Goal: Information Seeking & Learning: Learn about a topic

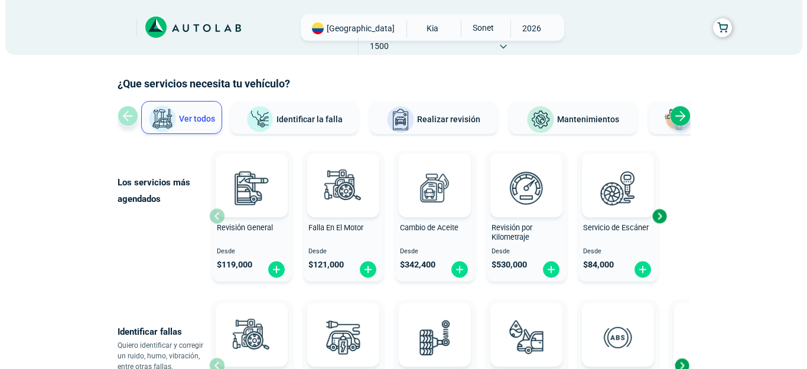
scroll to position [59, 0]
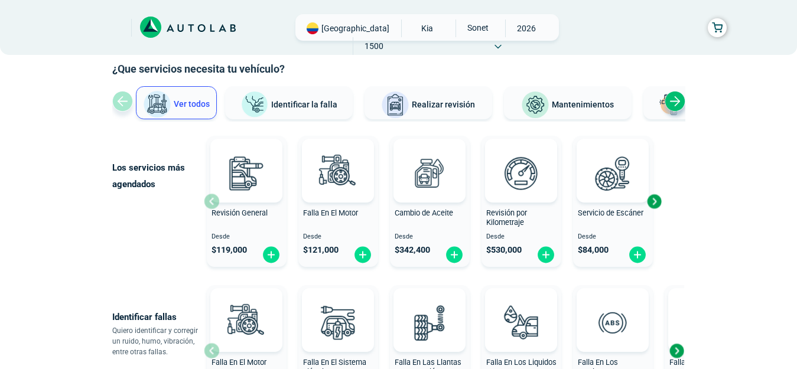
click at [411, 210] on span "Cambio de Aceite" at bounding box center [424, 213] width 58 height 9
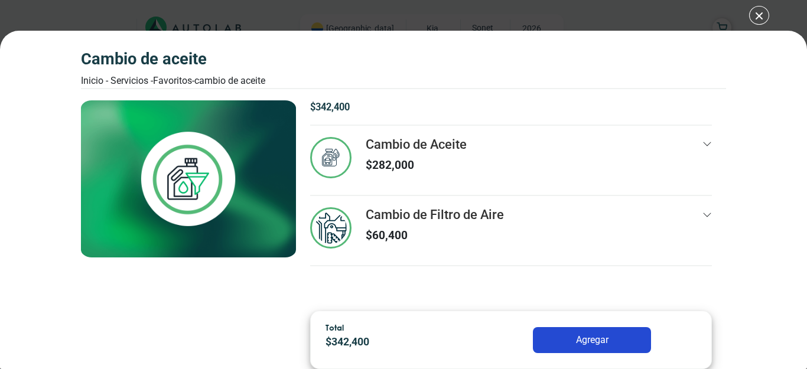
click at [709, 145] on icon at bounding box center [708, 144] width 8 height 4
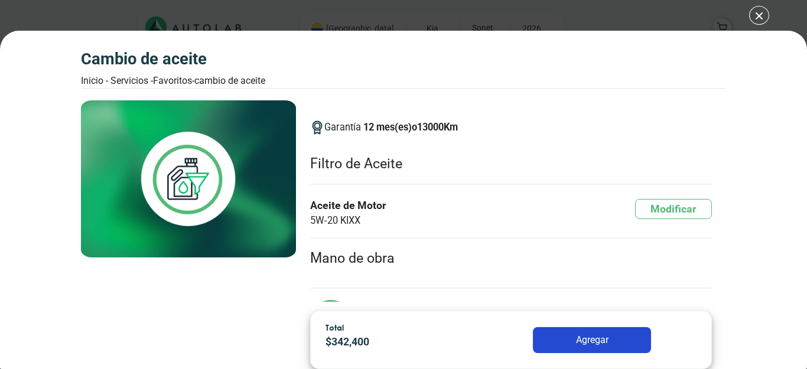
scroll to position [141, 0]
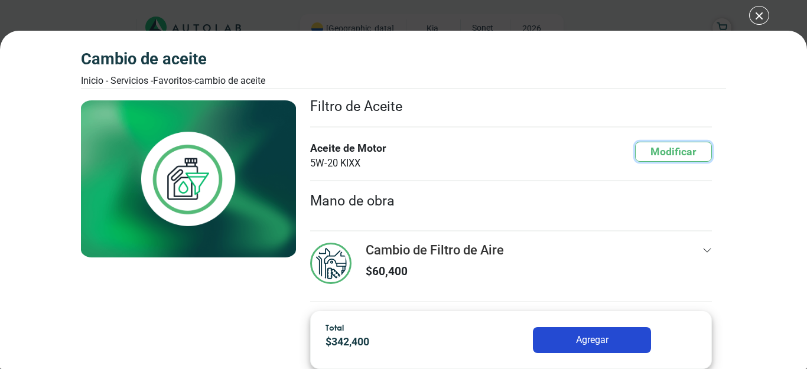
click at [668, 152] on button "Modificar" at bounding box center [673, 152] width 77 height 21
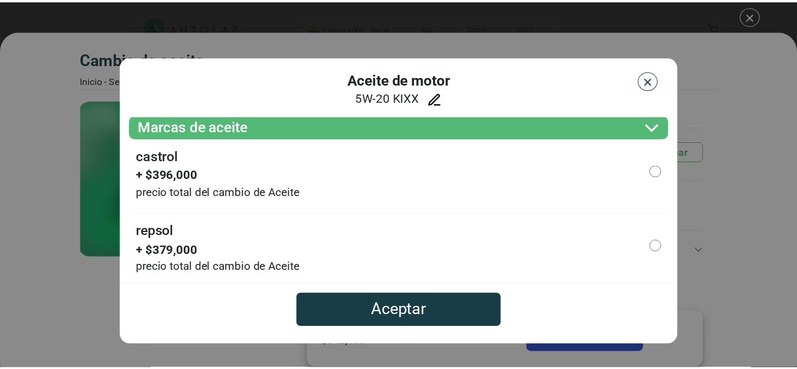
scroll to position [0, 0]
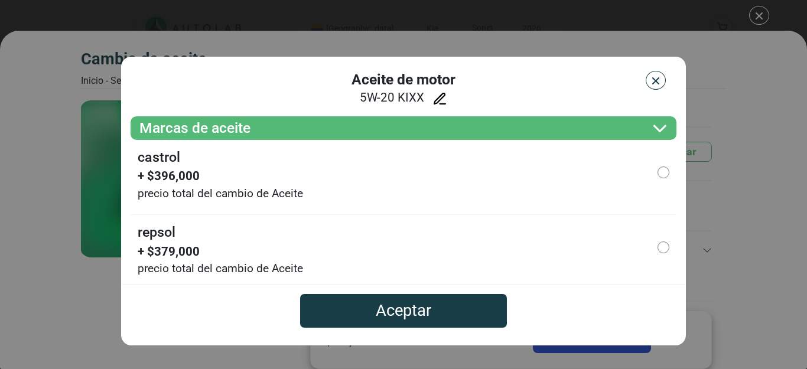
click at [659, 79] on img "button" at bounding box center [656, 81] width 12 height 12
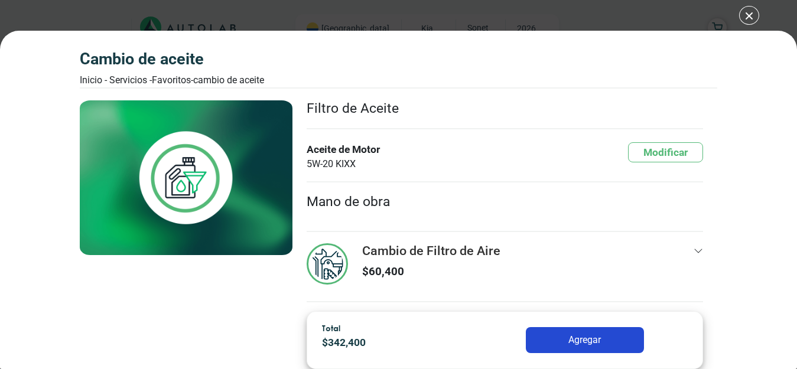
click at [694, 250] on icon at bounding box center [698, 250] width 9 height 9
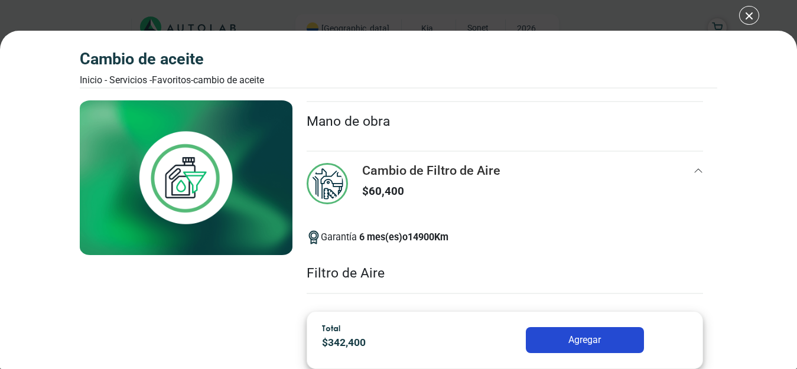
scroll to position [214, 0]
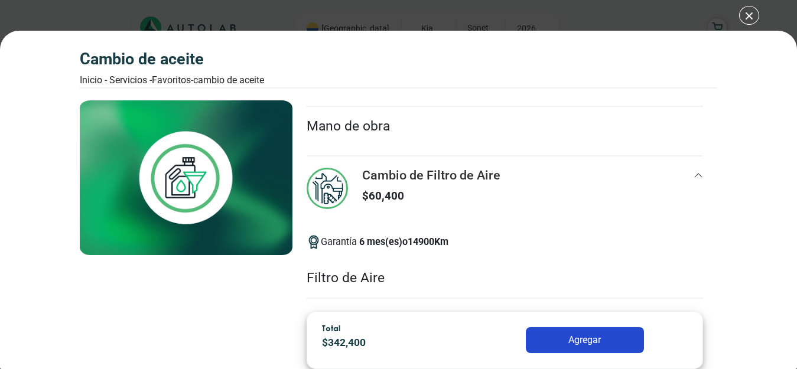
click at [695, 178] on icon at bounding box center [699, 176] width 8 height 4
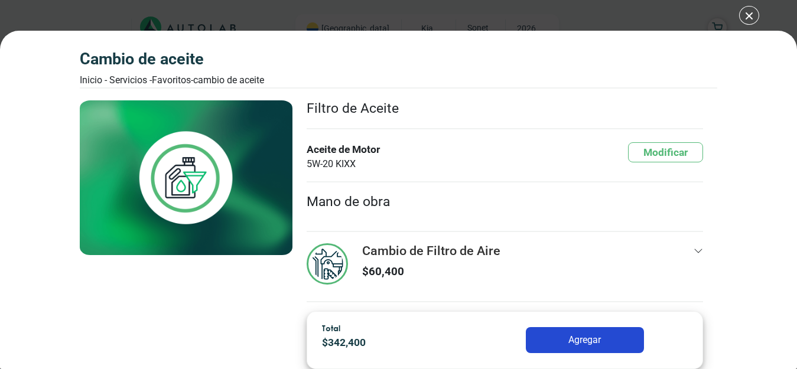
scroll to position [141, 0]
click at [694, 248] on icon at bounding box center [698, 250] width 9 height 9
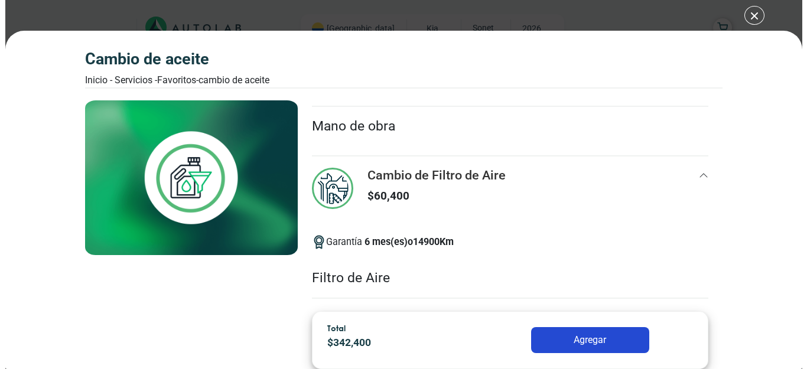
scroll to position [264, 0]
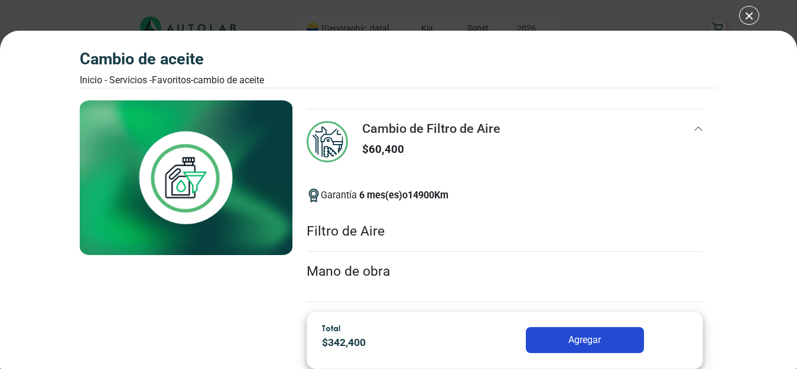
click at [600, 232] on li "Filtro de Aire" at bounding box center [505, 232] width 396 height 40
click at [751, 19] on div "Cambio de Aceite Inicio - Servicios - Favoritos - Cambio de Aceite Cambio de Ac…" at bounding box center [398, 184] width 797 height 369
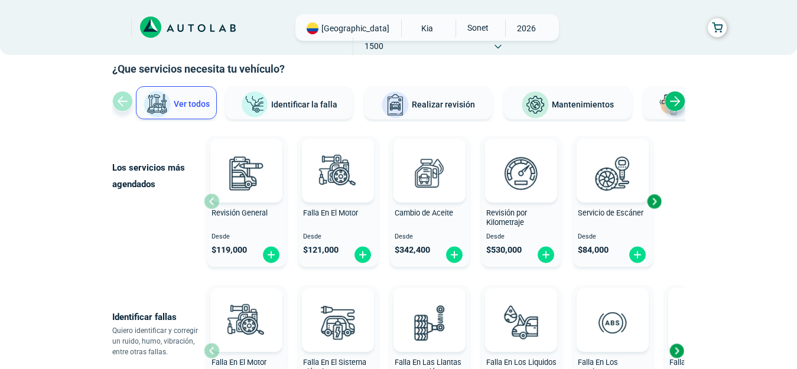
click at [513, 212] on span "Revisión por Kilometraje" at bounding box center [506, 218] width 41 height 19
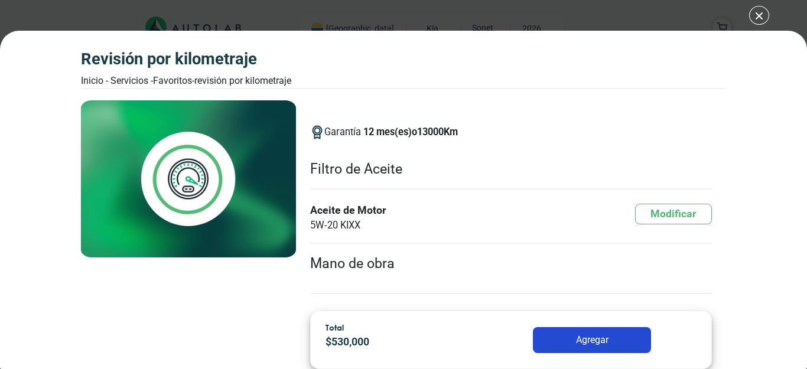
scroll to position [264, 0]
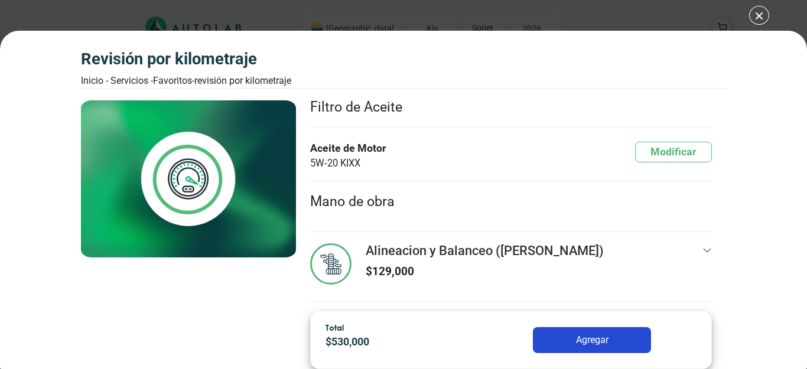
click at [702, 248] on icon at bounding box center [706, 250] width 9 height 9
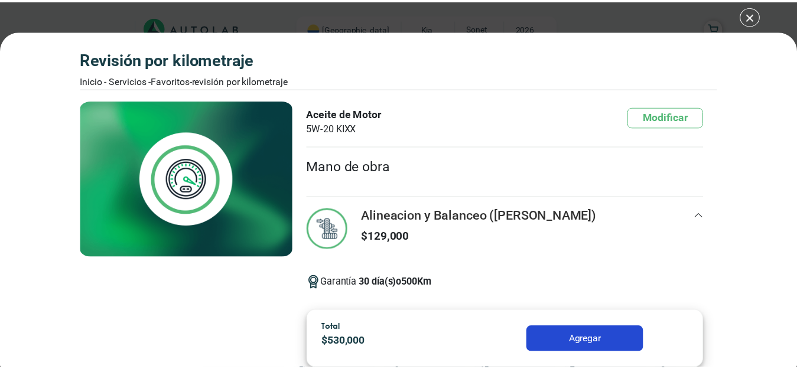
scroll to position [307, 0]
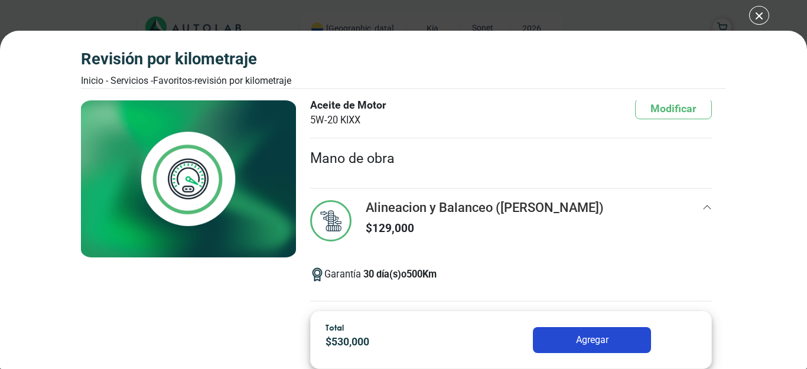
click at [759, 17] on div "Revisión por Kilometraje Inicio - Servicios - Favoritos - Revisión por Kilometr…" at bounding box center [403, 184] width 807 height 369
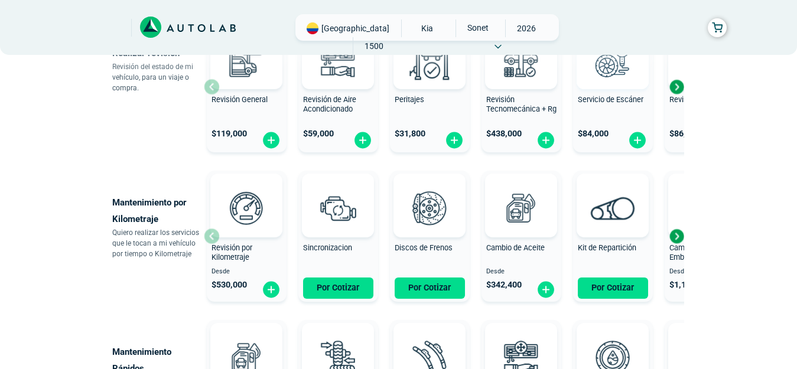
scroll to position [532, 0]
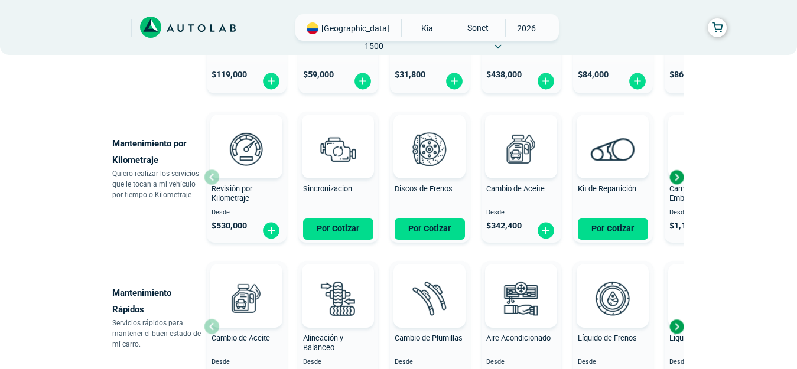
click at [603, 191] on span "Kit de Repartición" at bounding box center [607, 188] width 58 height 9
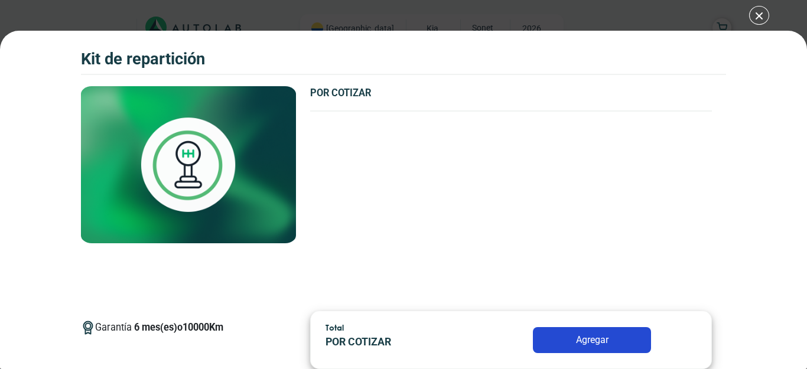
click at [756, 13] on div "Kit de Repartición Kit de Repartición Garantía 6 Km" at bounding box center [403, 184] width 807 height 369
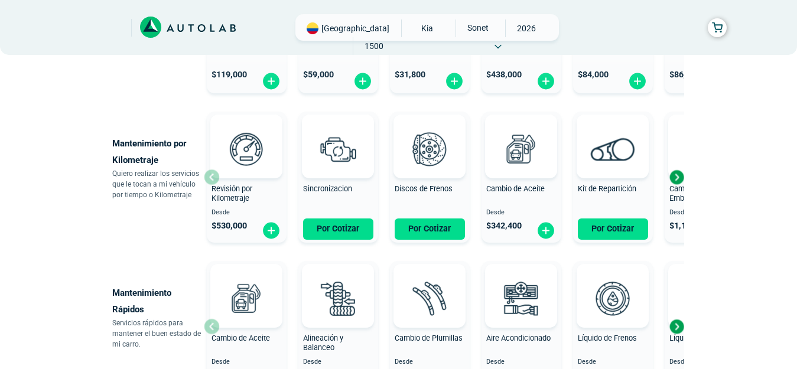
click at [676, 173] on div "Next slide" at bounding box center [677, 177] width 18 height 18
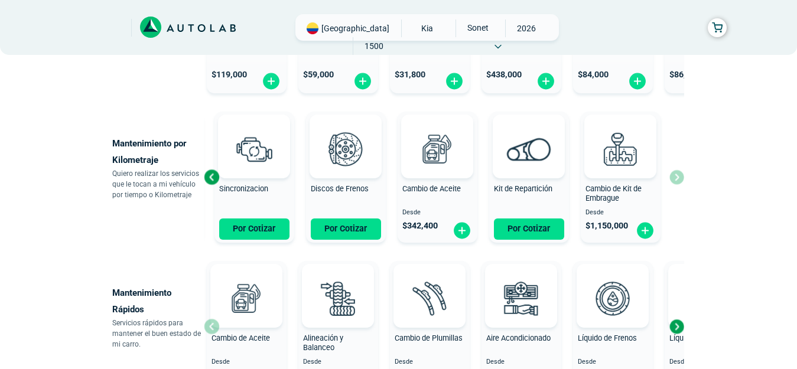
click at [599, 194] on span "Cambio de Kit de Embrague" at bounding box center [613, 193] width 56 height 19
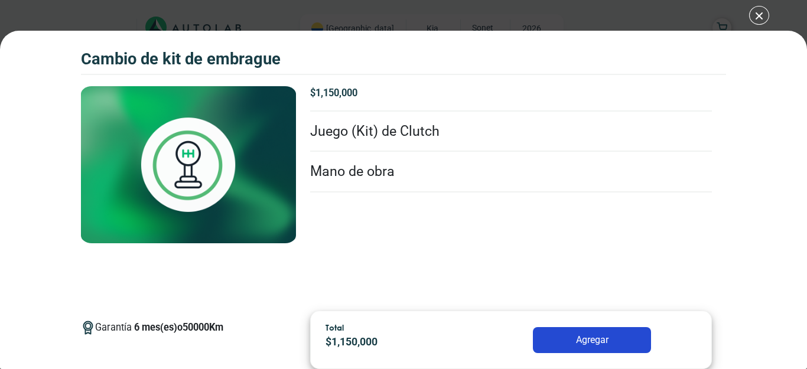
click at [756, 12] on div "CAMBIO DE KIT DE EMBRAGUE CAMBIO DE KIT DE EMBRAGUE Garantía 6 50000 Km $" at bounding box center [403, 184] width 807 height 369
